Goal: Task Accomplishment & Management: Manage account settings

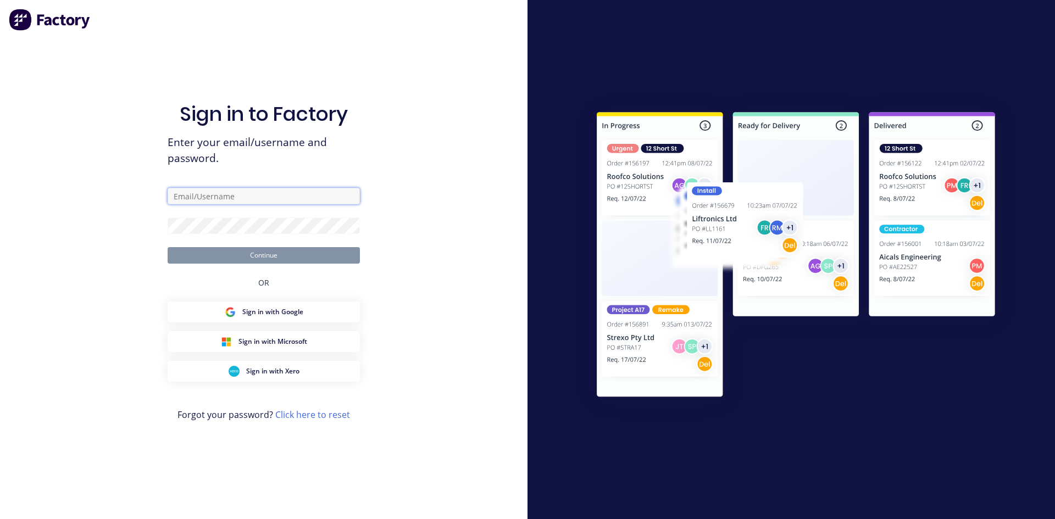
type input "[EMAIL_ADDRESS][DOMAIN_NAME]"
click at [254, 256] on button "Continue" at bounding box center [264, 255] width 192 height 16
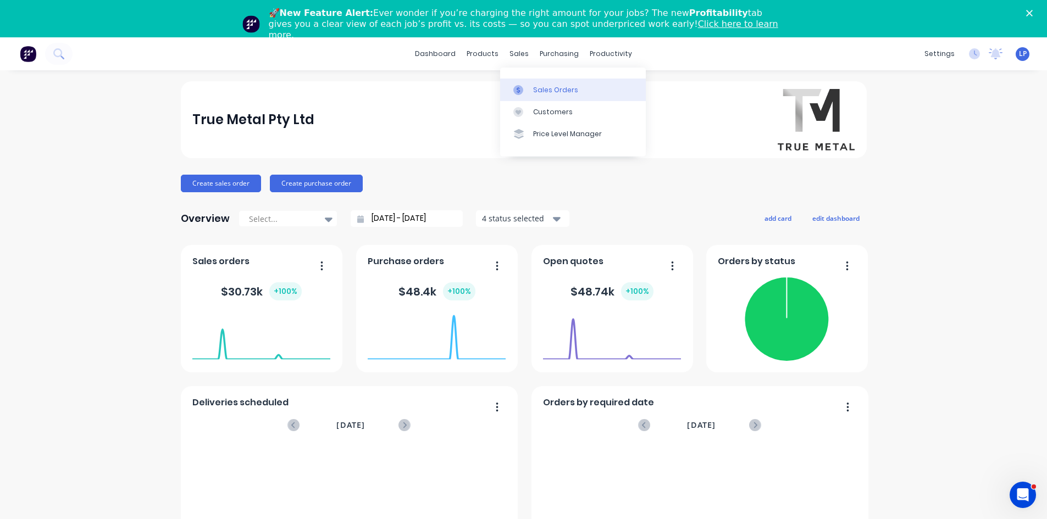
click at [539, 91] on div "Sales Orders" at bounding box center [555, 90] width 45 height 10
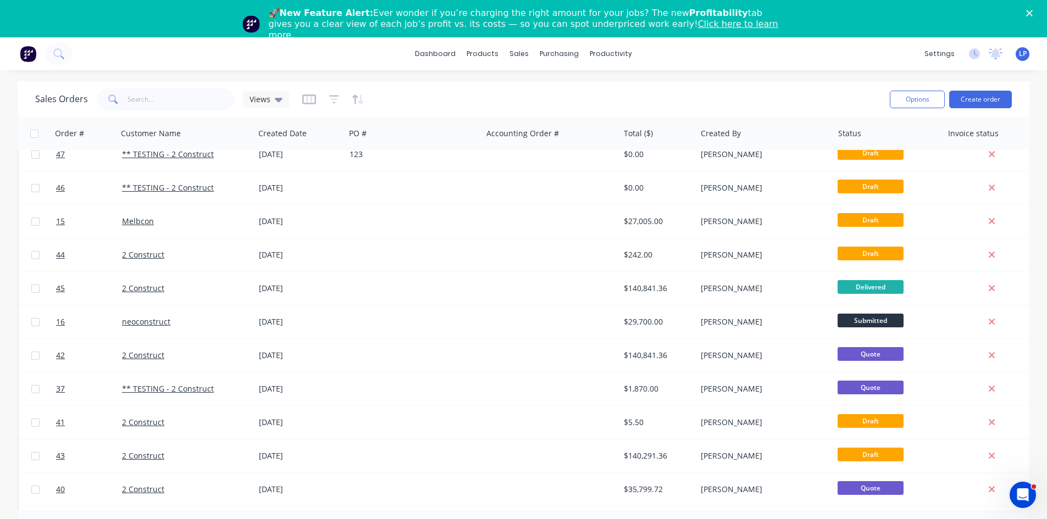
scroll to position [484, 0]
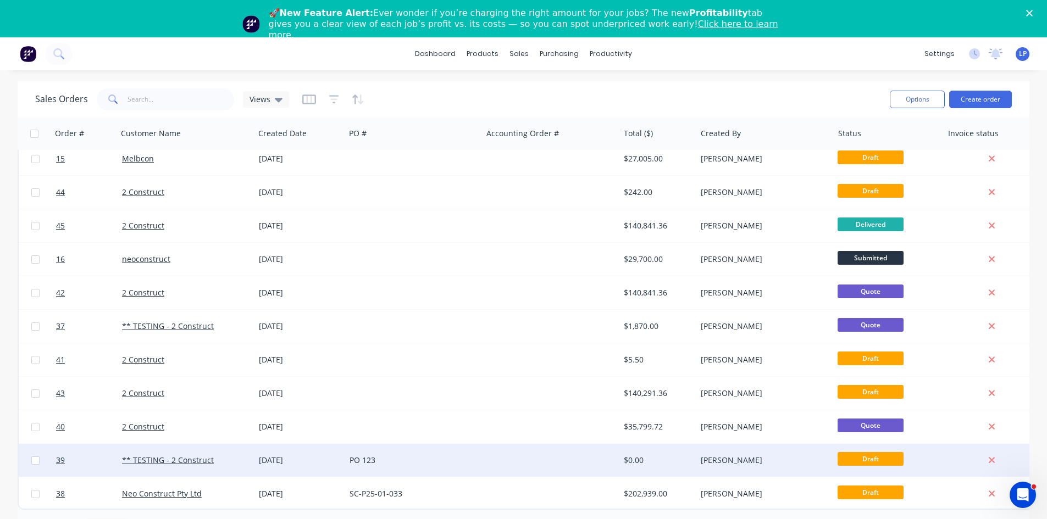
click at [31, 457] on input "checkbox" at bounding box center [35, 461] width 8 height 8
checkbox input "true"
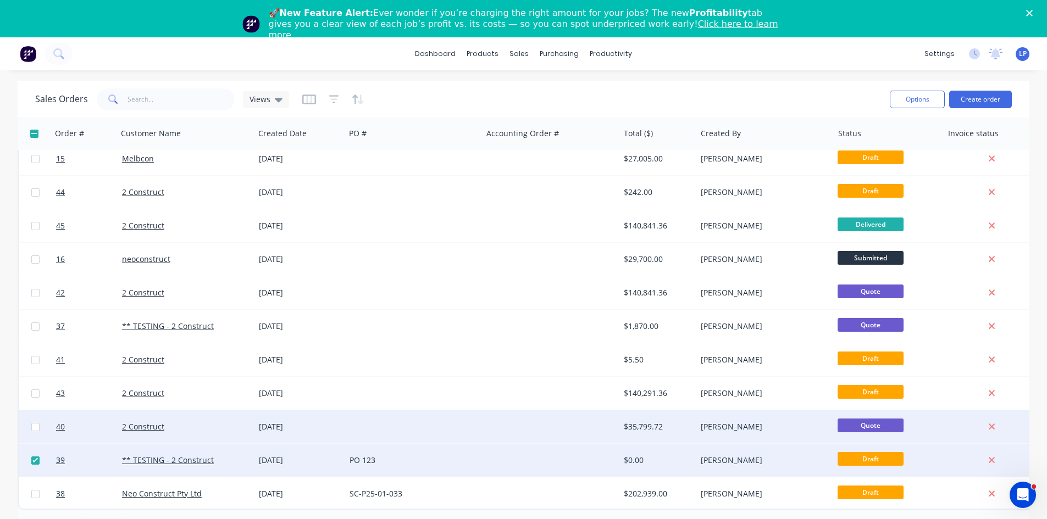
click at [38, 423] on input "checkbox" at bounding box center [35, 427] width 8 height 8
checkbox input "true"
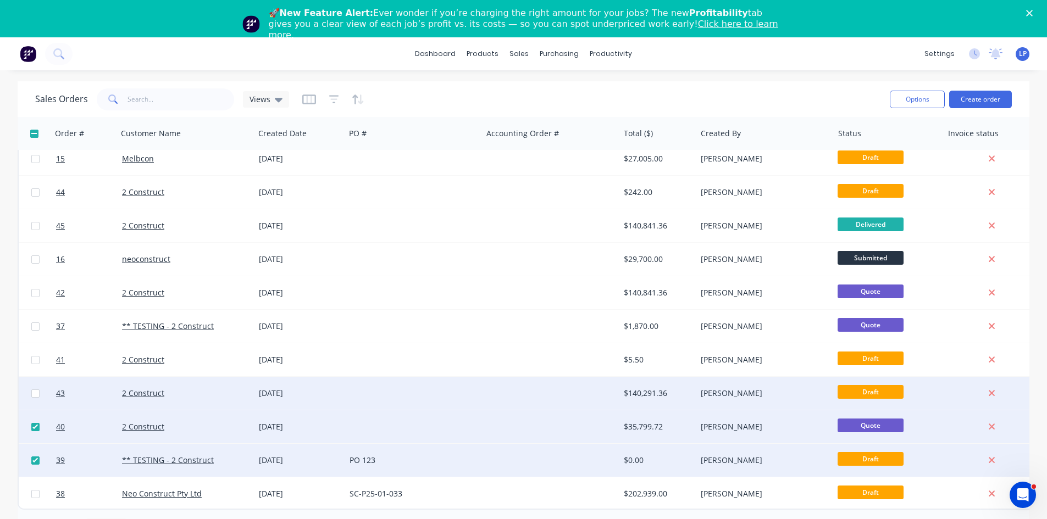
click at [36, 403] on div at bounding box center [35, 393] width 33 height 33
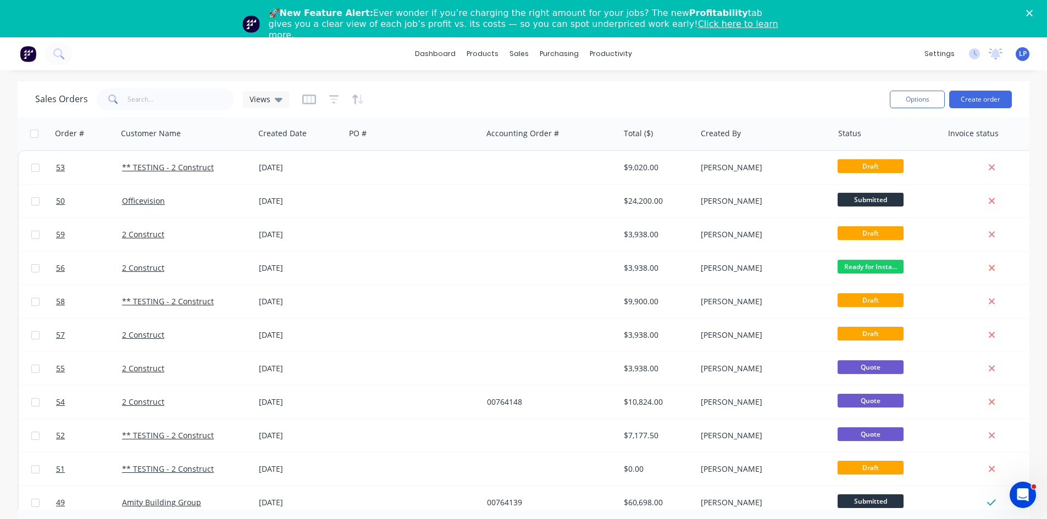
click at [31, 134] on input "checkbox" at bounding box center [34, 134] width 8 height 8
checkbox input "true"
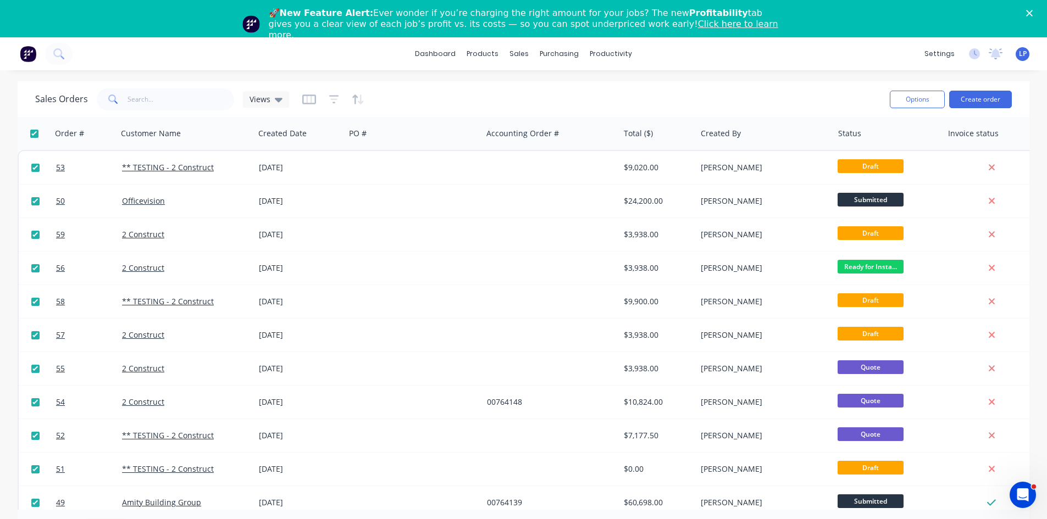
checkbox input "true"
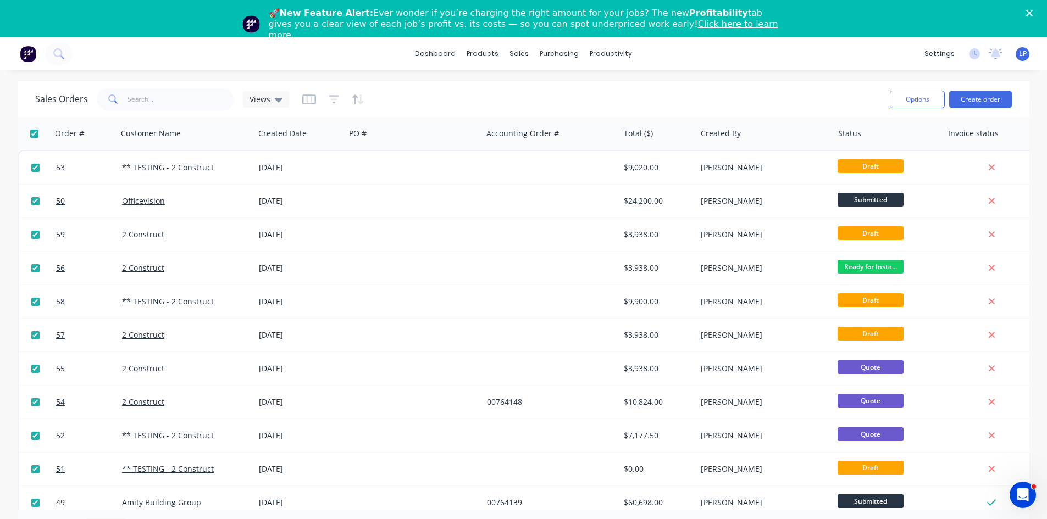
checkbox input "true"
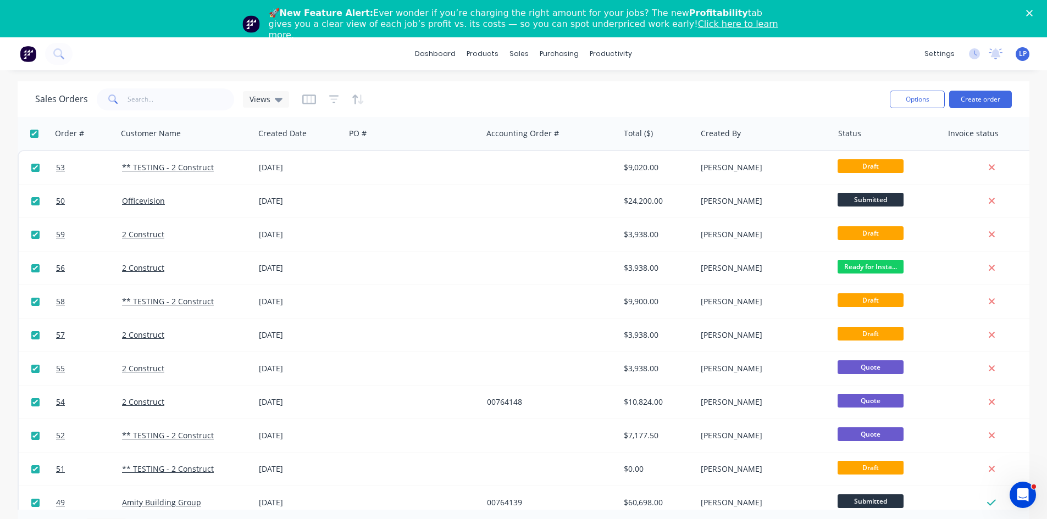
checkbox input "true"
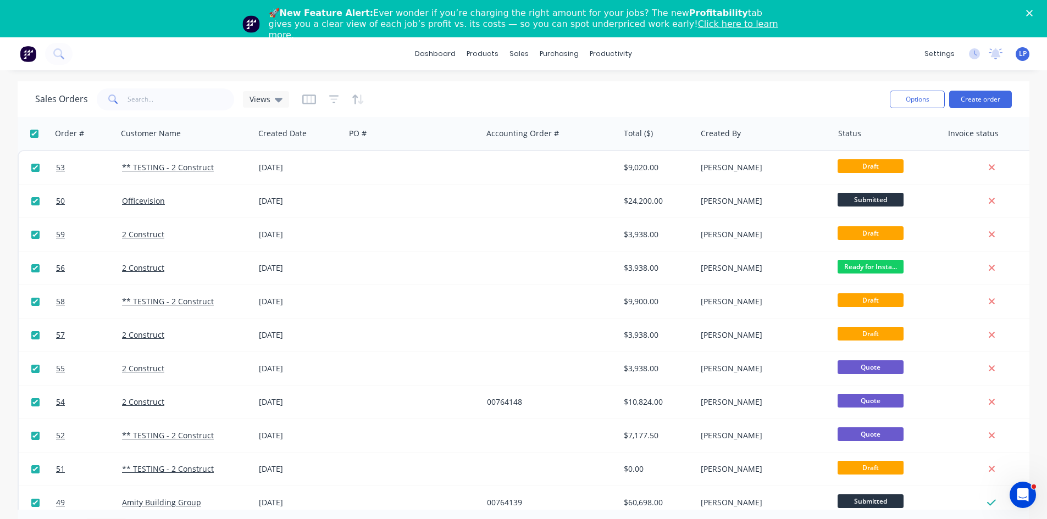
checkbox input "true"
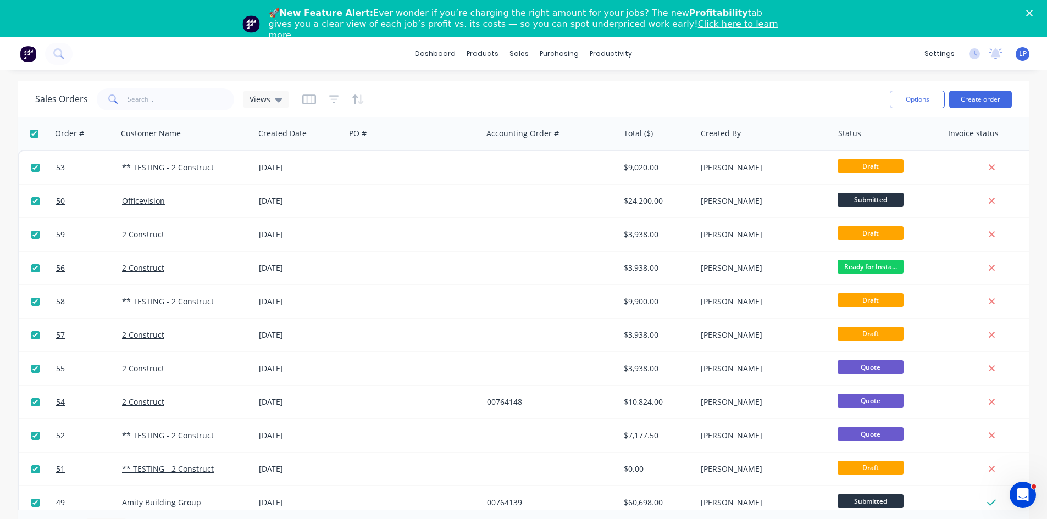
checkbox input "true"
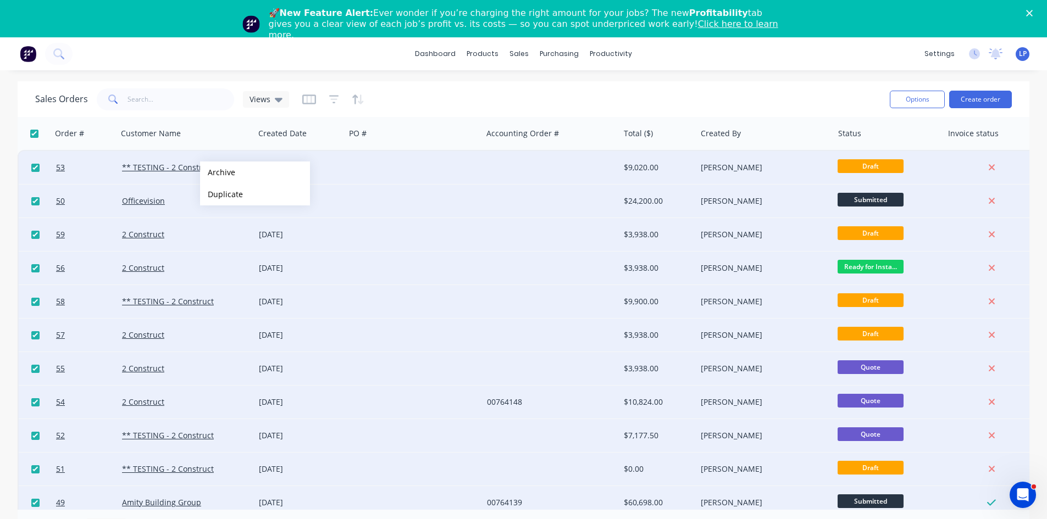
click at [62, 75] on div "dashboard products sales purchasing productivity dashboard products Product Cat…" at bounding box center [523, 296] width 1047 height 519
click at [34, 135] on input "checkbox" at bounding box center [34, 134] width 8 height 8
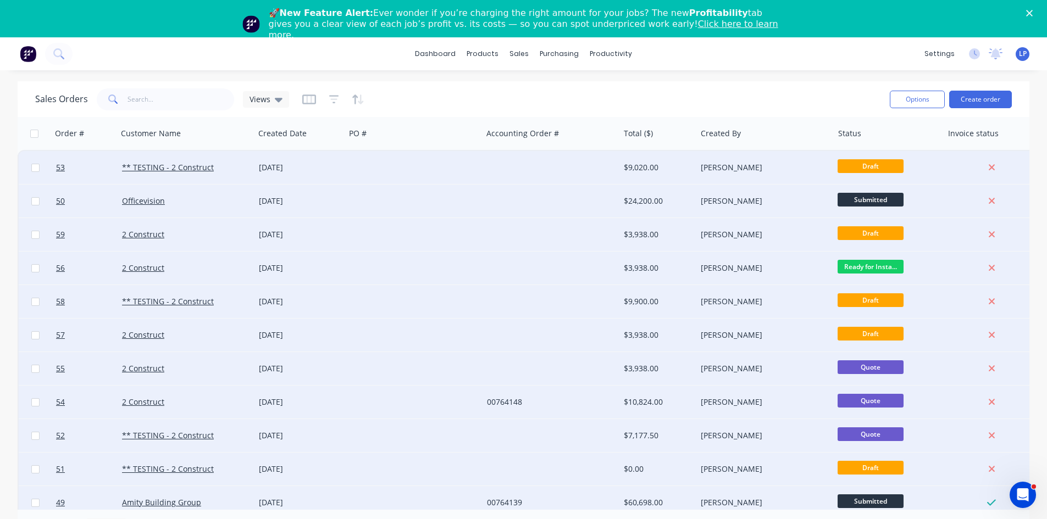
checkbox input "false"
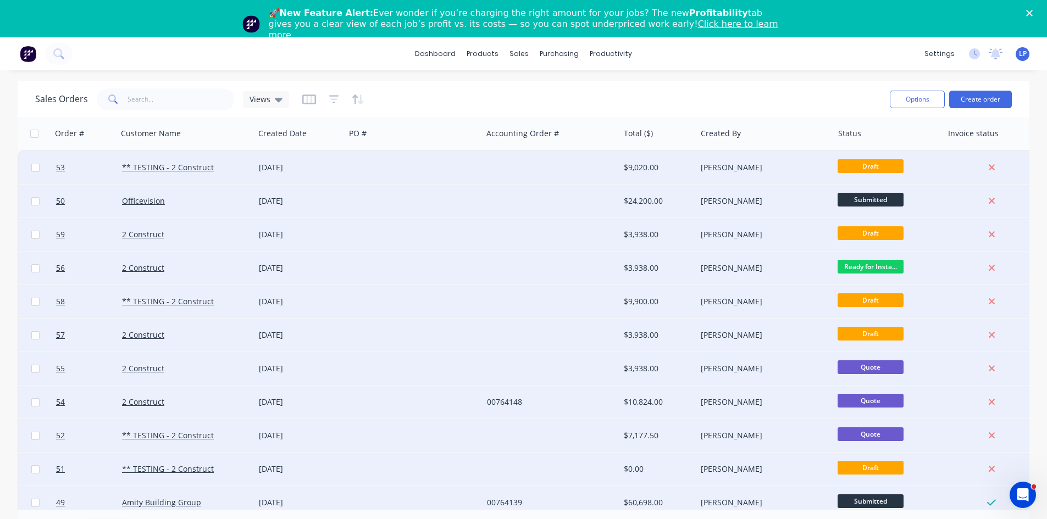
checkbox input "false"
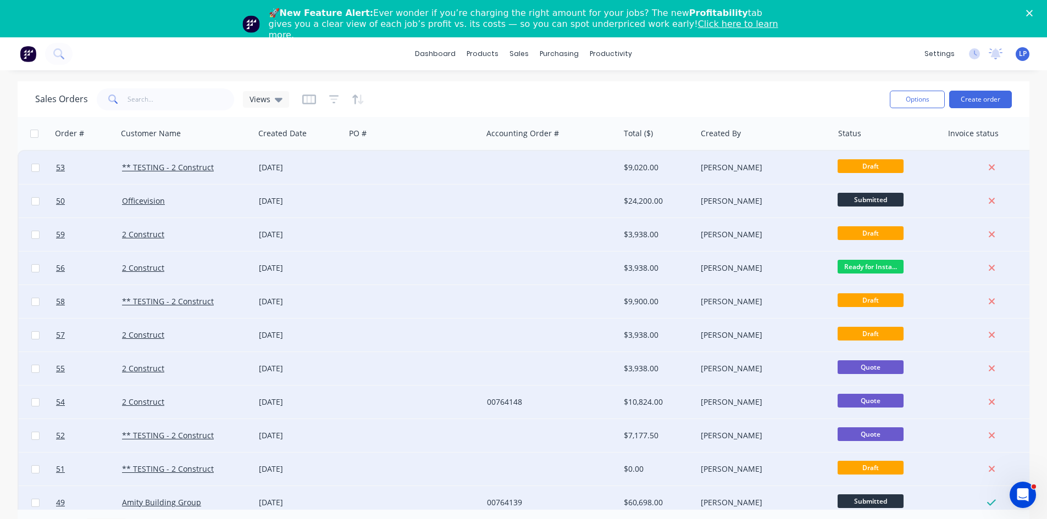
checkbox input "false"
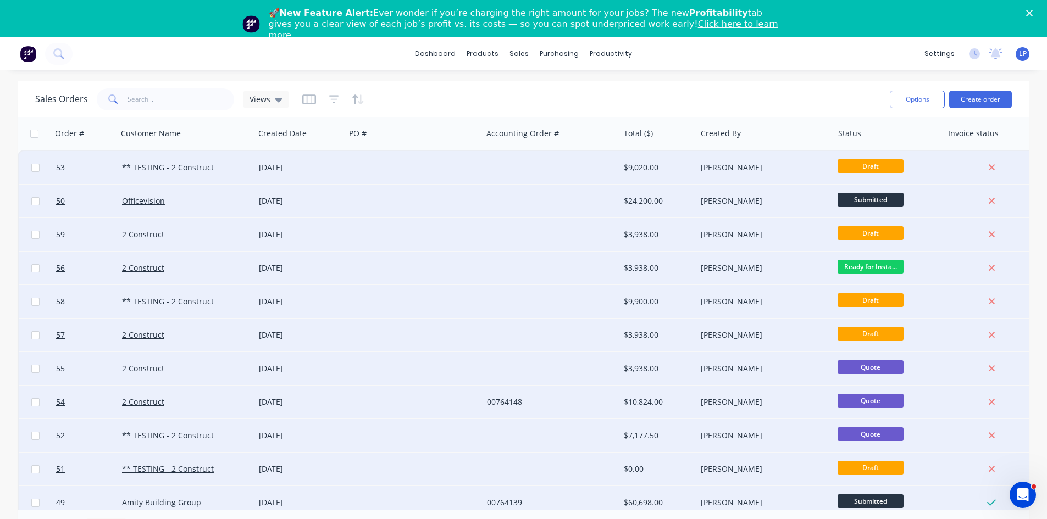
checkbox input "false"
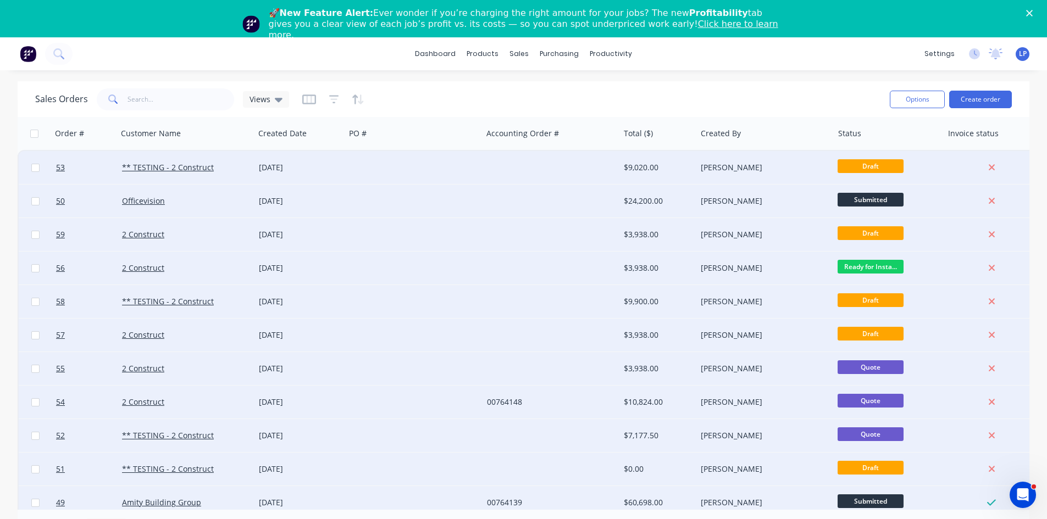
checkbox input "false"
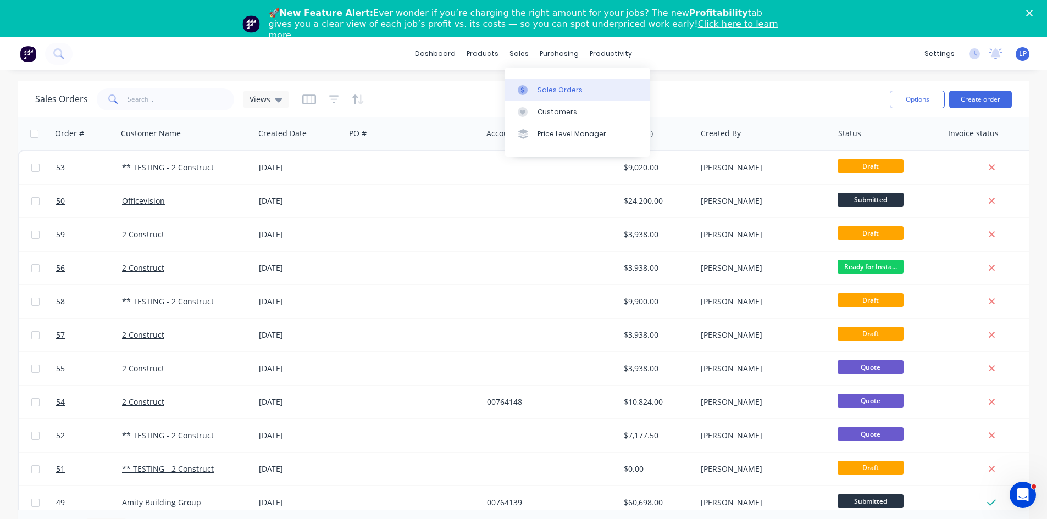
click at [530, 83] on link "Sales Orders" at bounding box center [577, 90] width 146 height 22
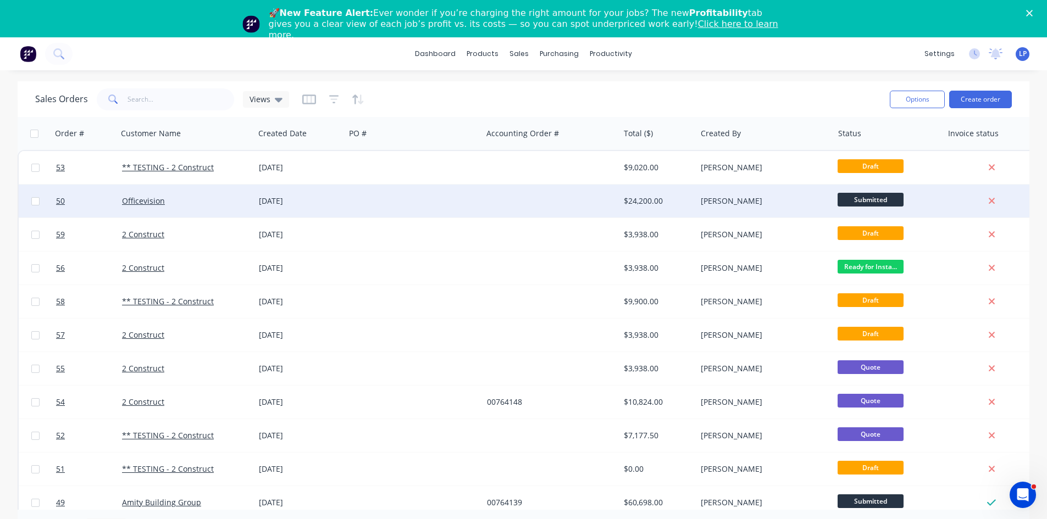
click at [129, 206] on div "Officevision" at bounding box center [183, 201] width 122 height 11
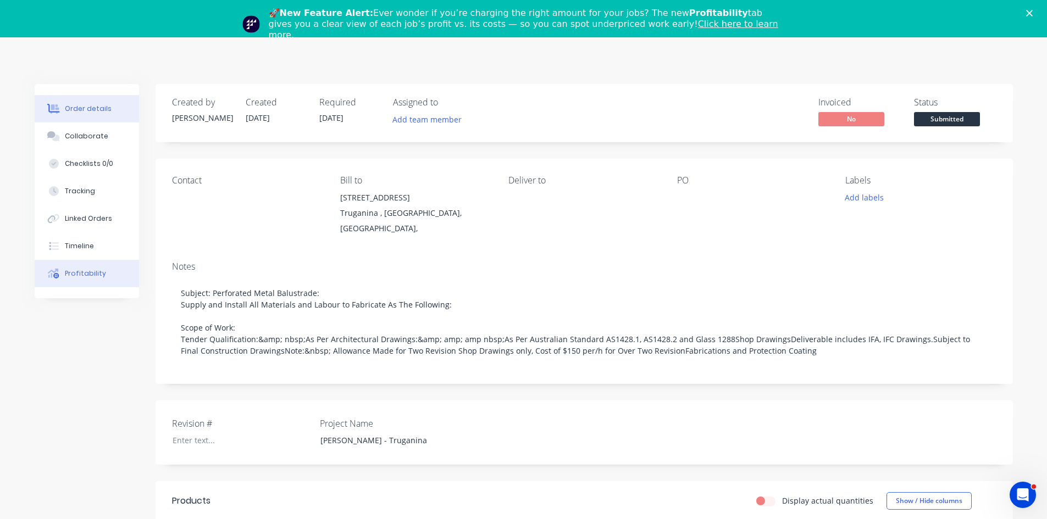
click at [71, 275] on div "Profitability" at bounding box center [85, 274] width 41 height 10
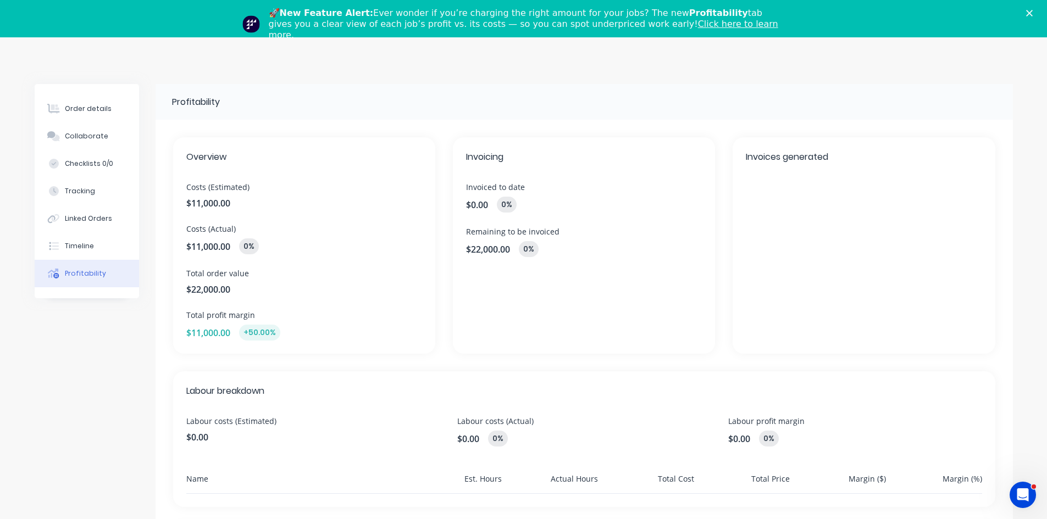
click at [1041, 16] on div "🚀 New Feature Alert: Ever wonder if you’re charging the right amount for your j…" at bounding box center [523, 24] width 1047 height 40
click at [1033, 15] on polygon "Close" at bounding box center [1029, 13] width 7 height 7
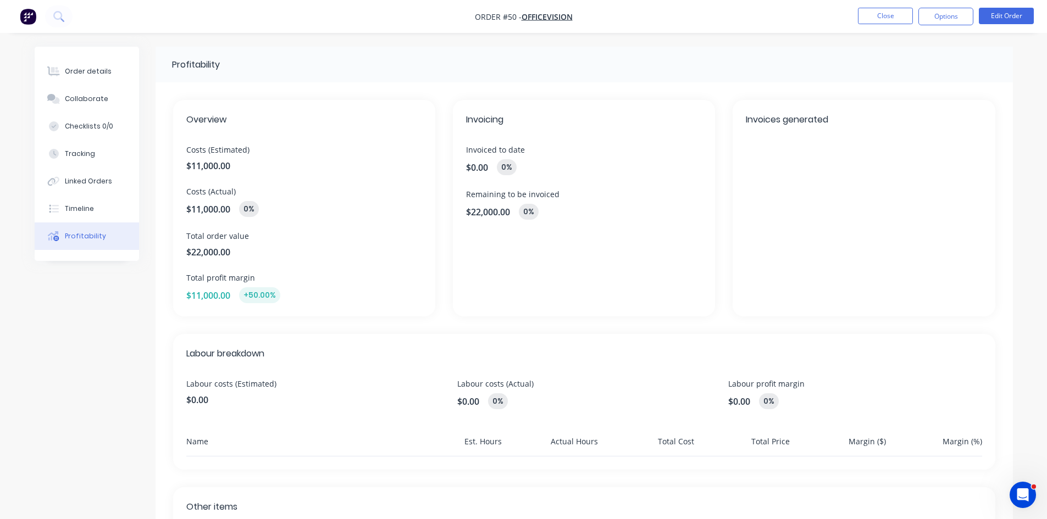
click at [884, 5] on nav "Order #50 - Officevision Close Options Edit Order" at bounding box center [523, 16] width 1047 height 33
click at [875, 10] on button "Close" at bounding box center [885, 16] width 55 height 16
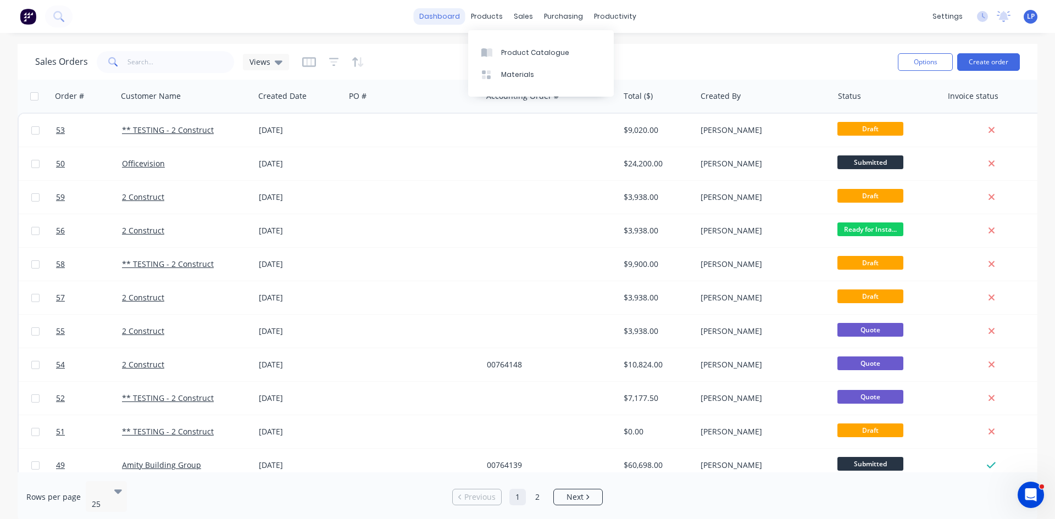
click at [442, 13] on link "dashboard" at bounding box center [440, 16] width 52 height 16
